Goal: Navigation & Orientation: Find specific page/section

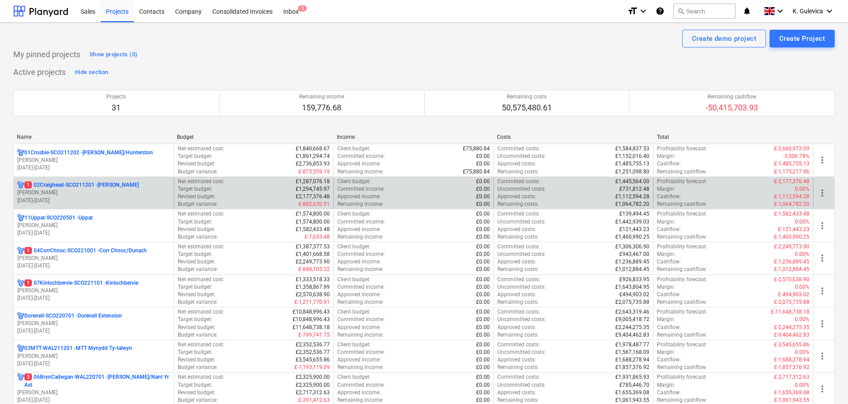
click at [80, 186] on p "1 02Craighead-SCO211201 - [GEOGRAPHIC_DATA]" at bounding box center [81, 185] width 114 height 8
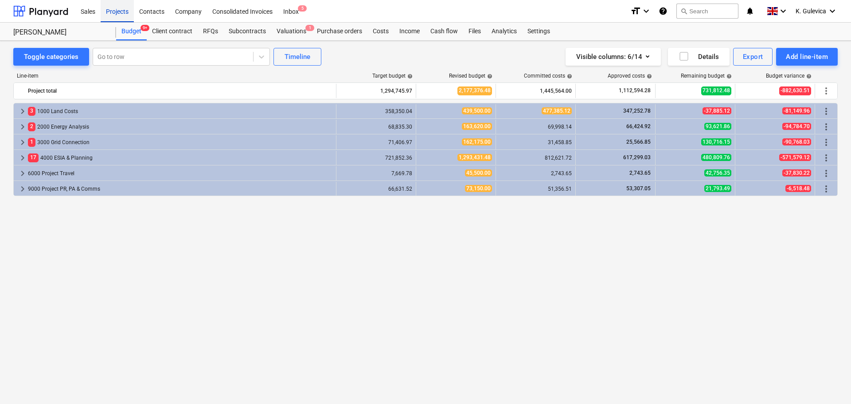
click at [113, 11] on div "Projects" at bounding box center [117, 11] width 33 height 23
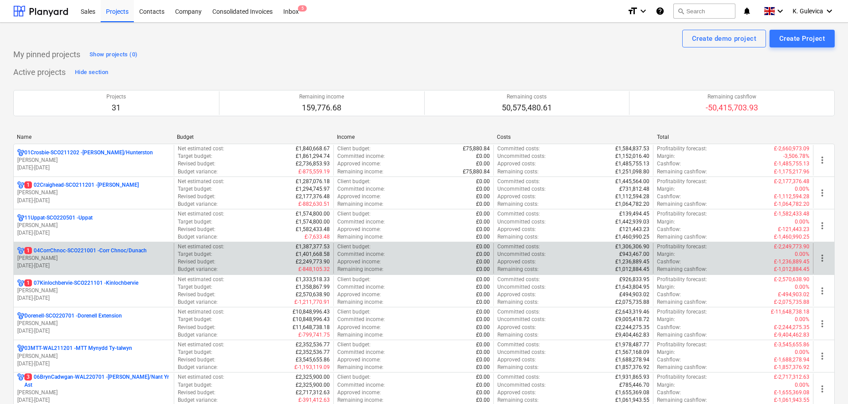
click at [58, 257] on p "[PERSON_NAME]" at bounding box center [93, 258] width 153 height 8
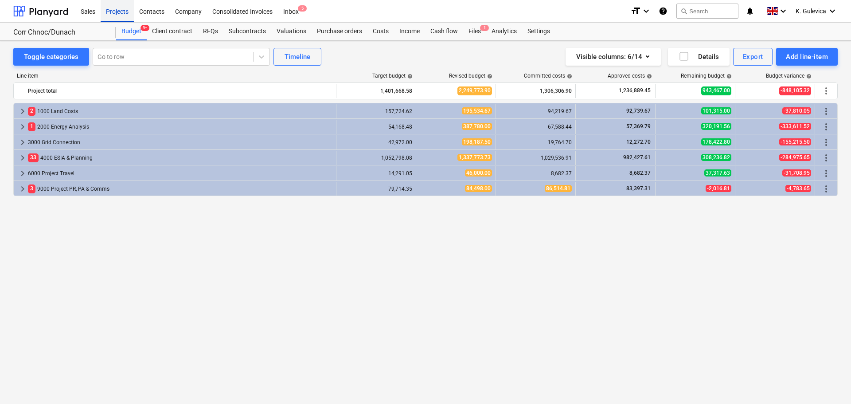
click at [114, 15] on div "Projects" at bounding box center [117, 11] width 33 height 23
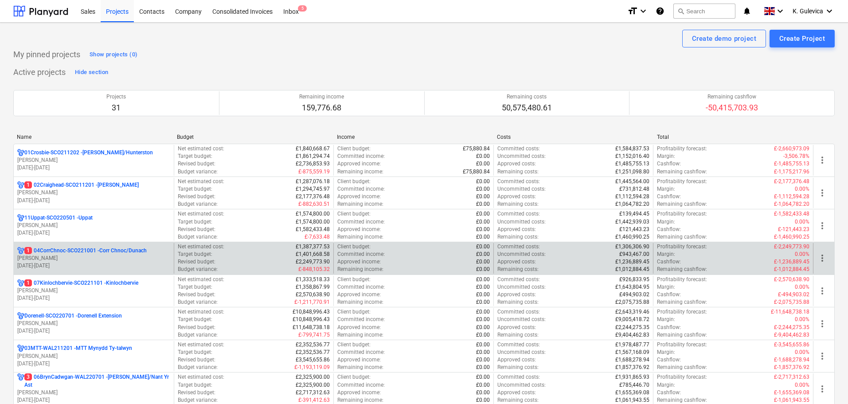
click at [63, 257] on p "[PERSON_NAME]" at bounding box center [93, 258] width 153 height 8
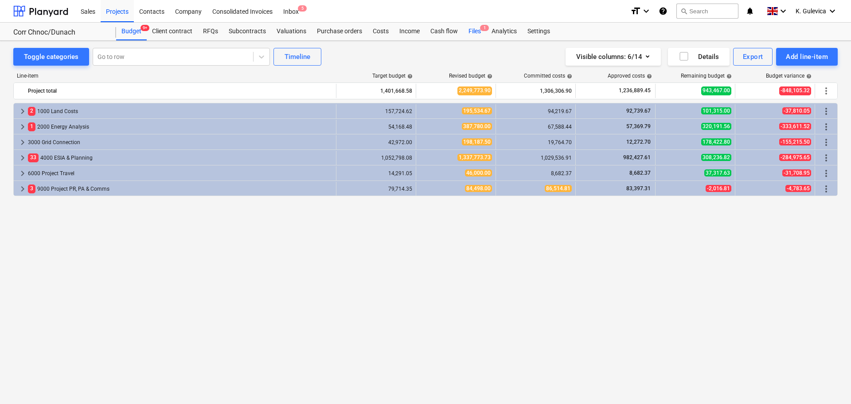
click at [469, 29] on div "Files 1" at bounding box center [474, 32] width 23 height 18
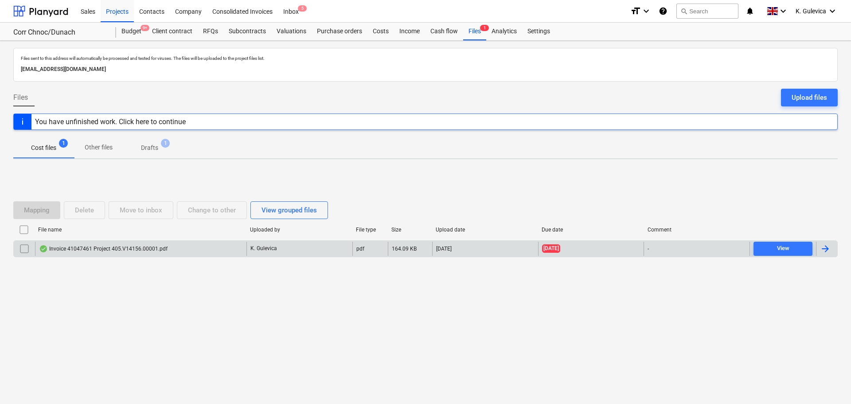
click at [160, 245] on div "Invoice 41047461 Project 405.V14156.00001.pdf" at bounding box center [103, 248] width 128 height 7
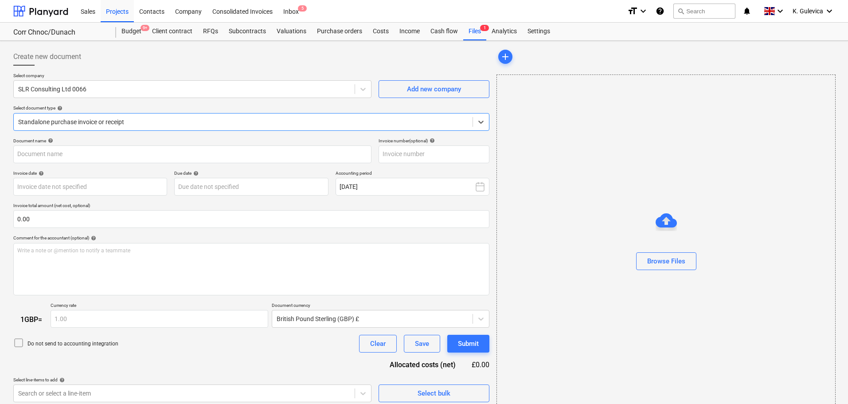
type input "41047461"
type input "[DATE]"
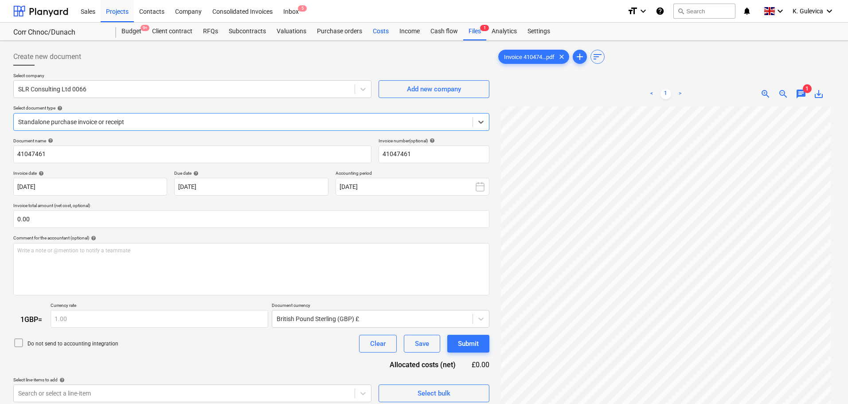
click at [377, 33] on div "Costs" at bounding box center [380, 32] width 27 height 18
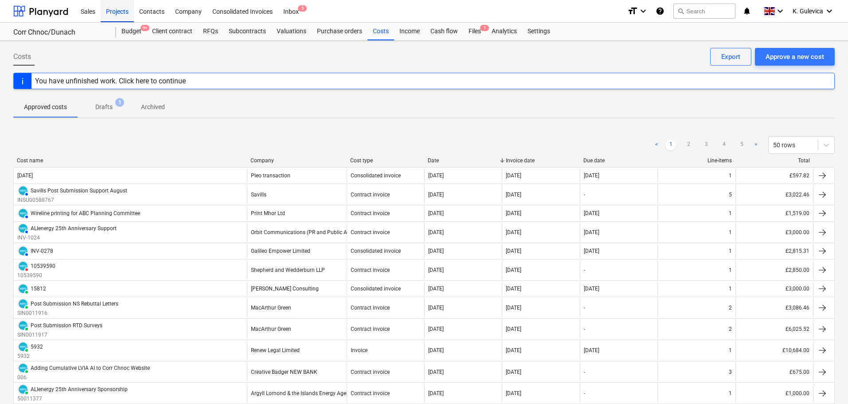
click at [124, 13] on div "Projects" at bounding box center [117, 11] width 33 height 23
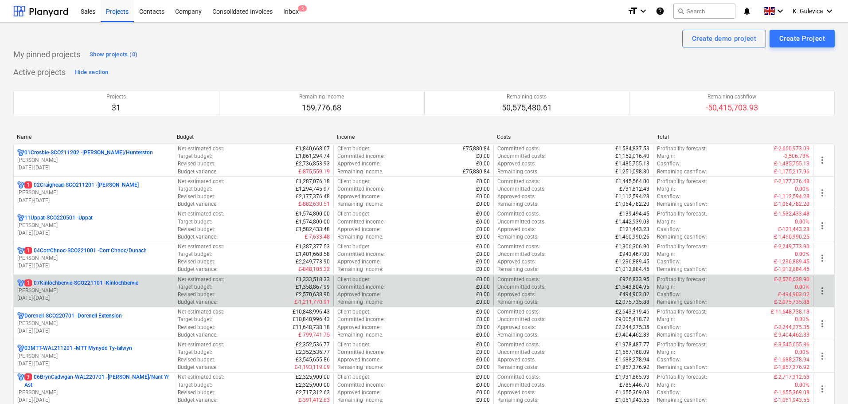
click at [88, 302] on div "1 07Kinlochbervie-SCO221101 - Kinlochbervie [PERSON_NAME] [DATE] - [DATE]" at bounding box center [94, 291] width 160 height 31
click at [98, 293] on p "[PERSON_NAME]" at bounding box center [93, 291] width 153 height 8
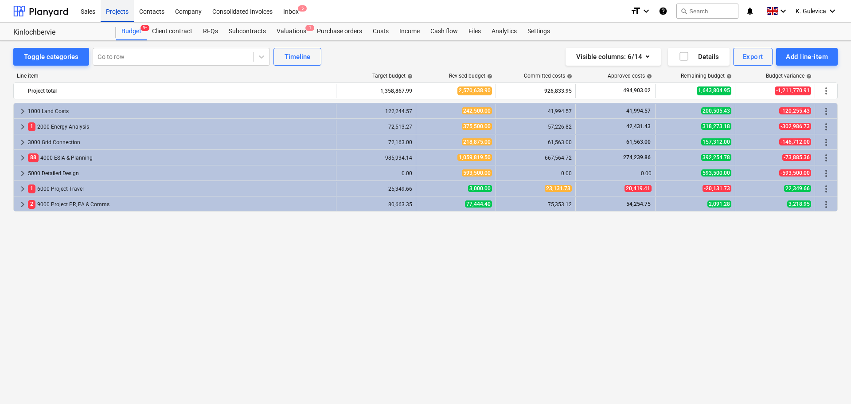
click at [112, 8] on div "Projects" at bounding box center [117, 11] width 33 height 23
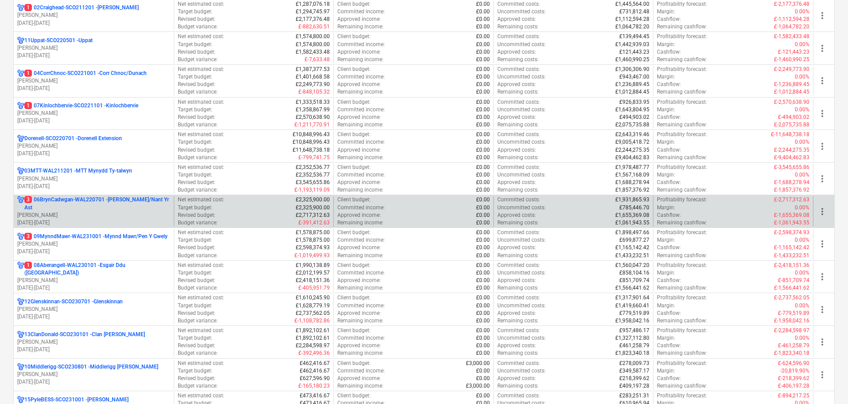
click at [79, 210] on p "3 06BrynCadwgan-WAL220701 - [PERSON_NAME]/Nant Yr Ast" at bounding box center [97, 203] width 146 height 15
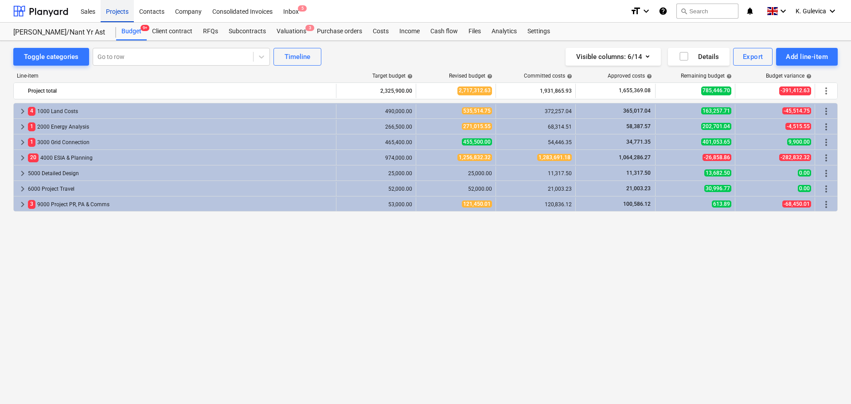
click at [114, 11] on div "Projects" at bounding box center [117, 11] width 33 height 23
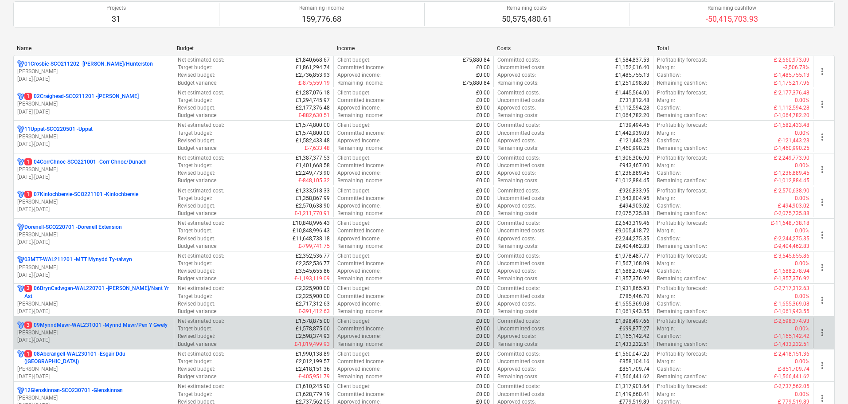
click at [64, 335] on p "[PERSON_NAME]" at bounding box center [93, 333] width 153 height 8
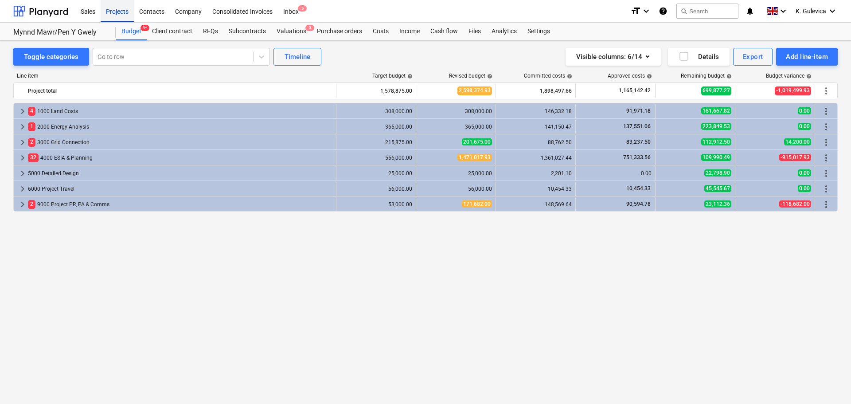
click at [112, 6] on div "Projects" at bounding box center [117, 11] width 33 height 23
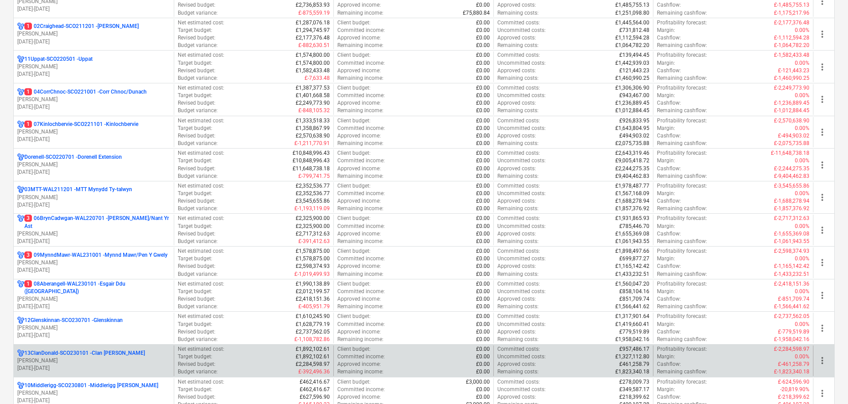
scroll to position [266, 0]
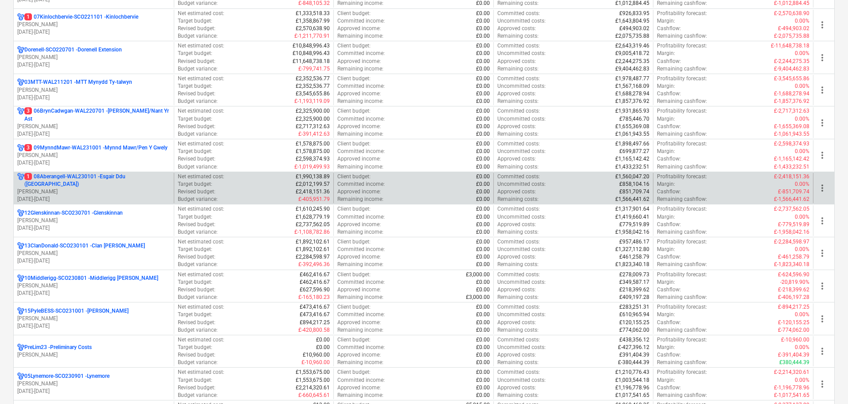
click at [62, 196] on p "[DATE] - [DATE]" at bounding box center [93, 199] width 153 height 8
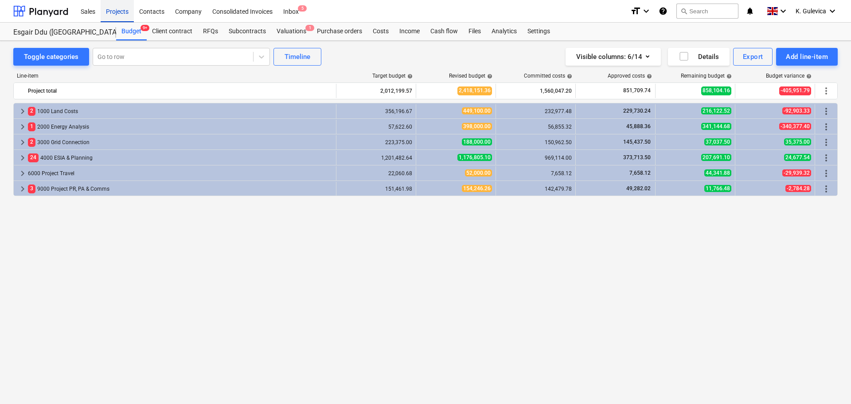
click at [114, 8] on div "Projects" at bounding box center [117, 11] width 33 height 23
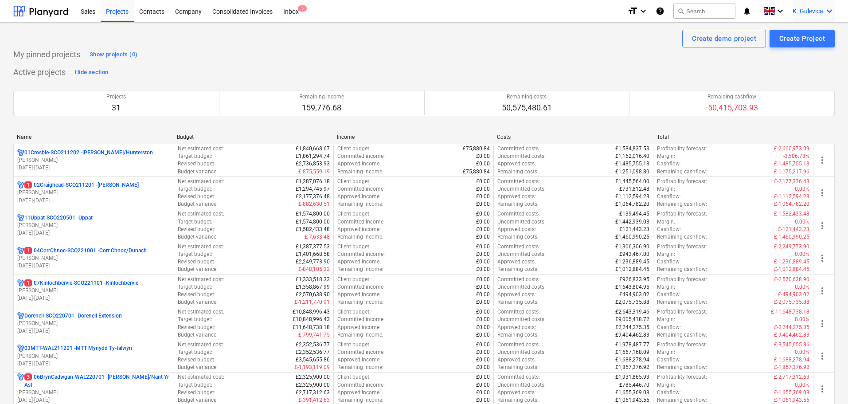
click at [806, 7] on div "K. Gulevica keyboard_arrow_down" at bounding box center [813, 11] width 42 height 22
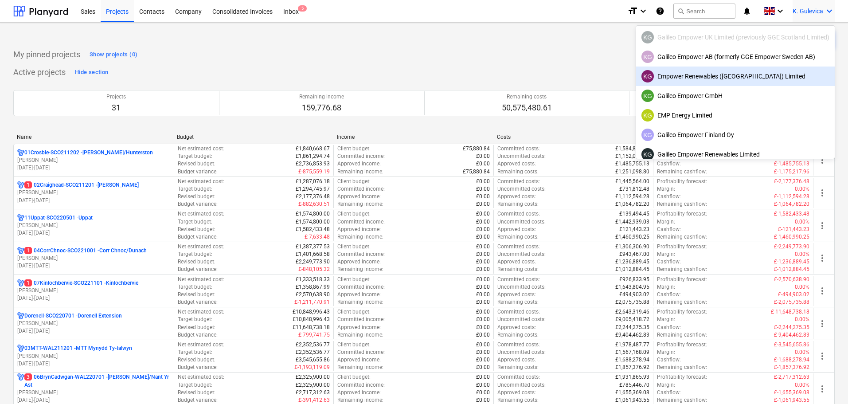
click at [725, 80] on div "KG Empower Renewables ([GEOGRAPHIC_DATA]) Limited" at bounding box center [735, 76] width 188 height 12
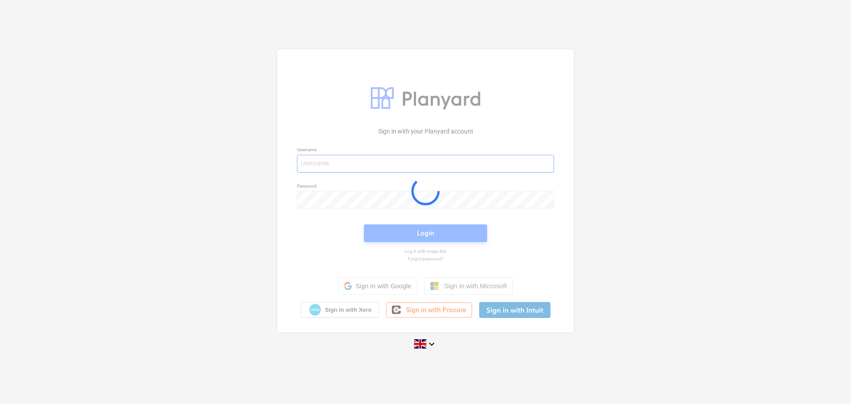
type input "[EMAIL_ADDRESS][DOMAIN_NAME]"
